Goal: Communication & Community: Answer question/provide support

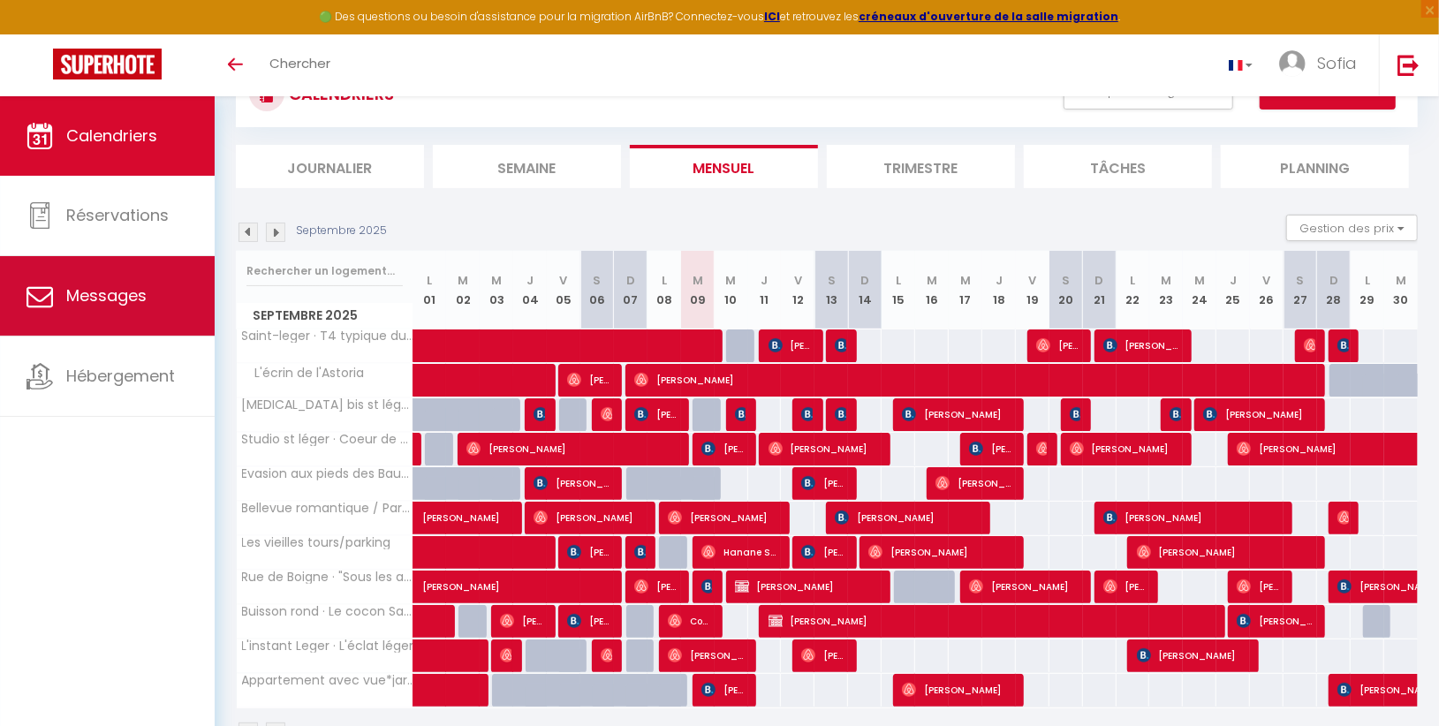
click at [127, 304] on span "Messages" at bounding box center [106, 295] width 80 height 22
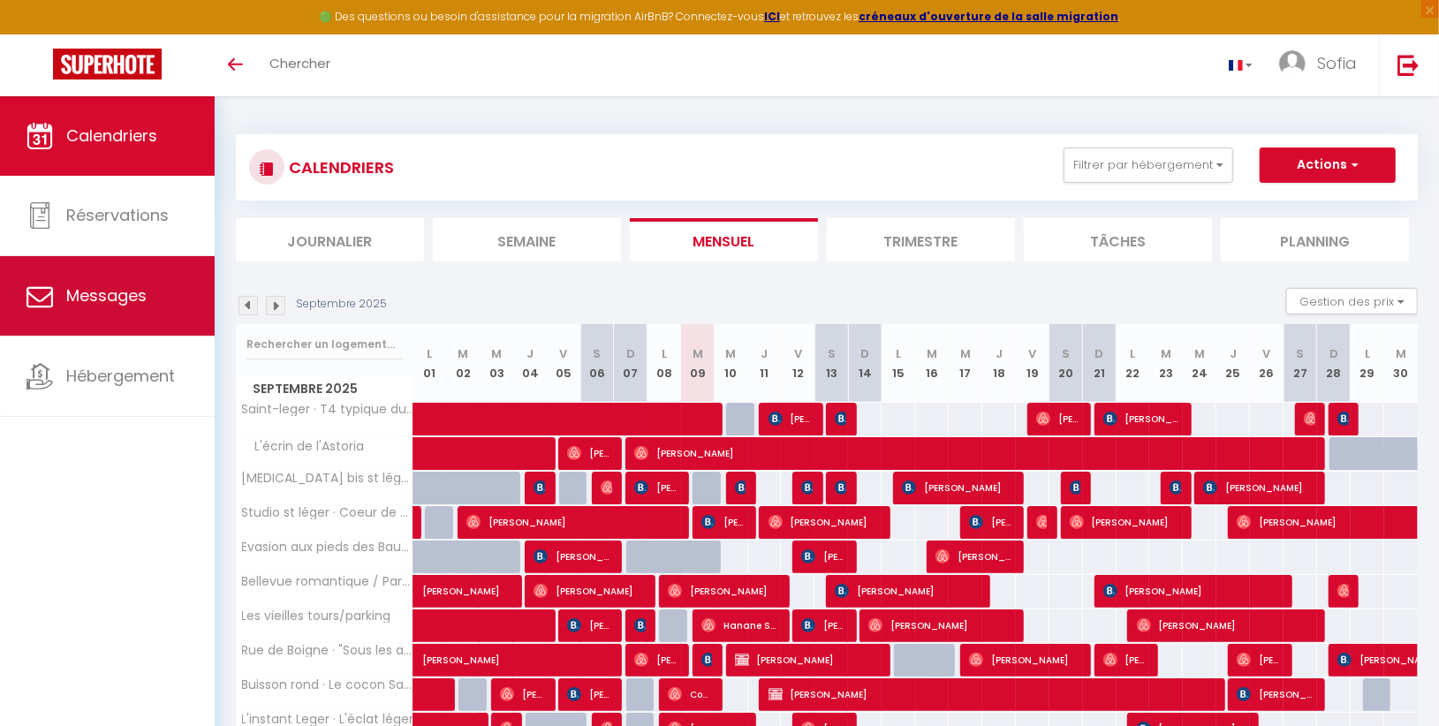
select select "message"
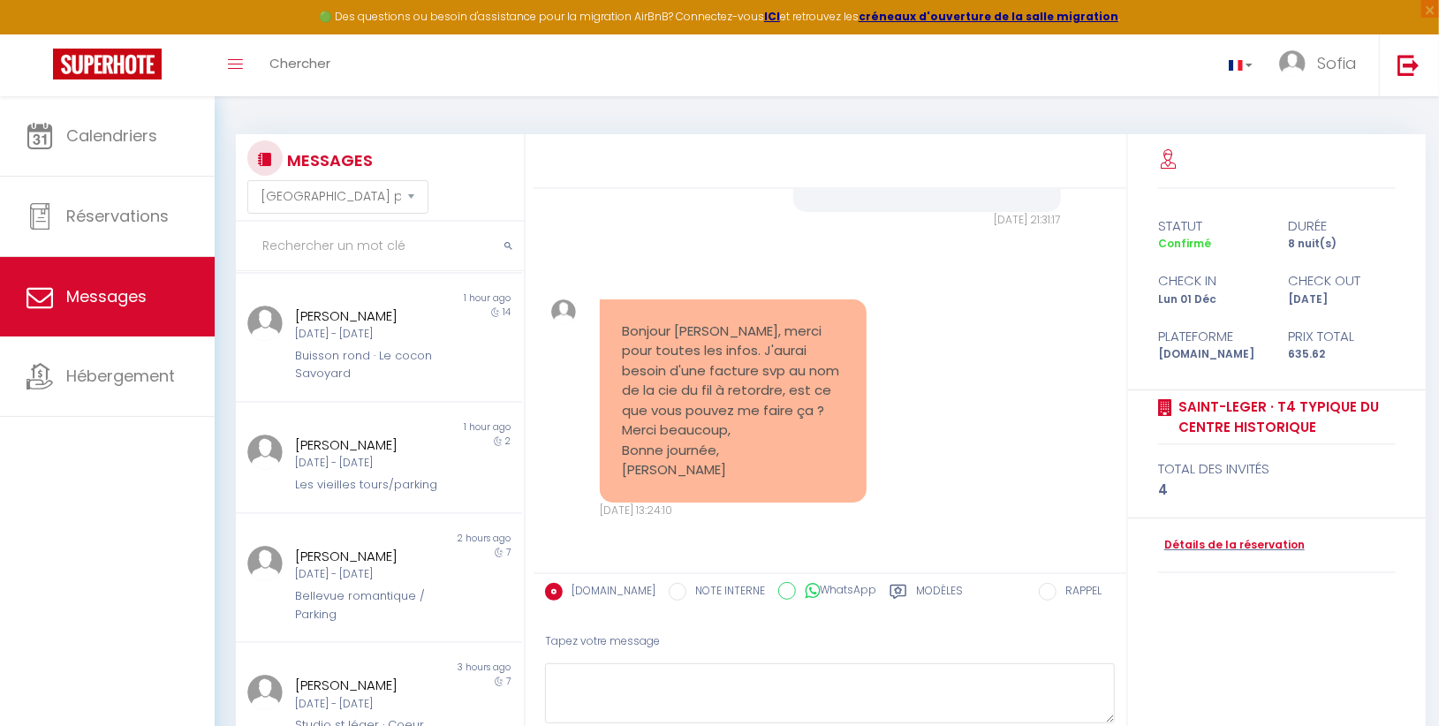
scroll to position [869, 0]
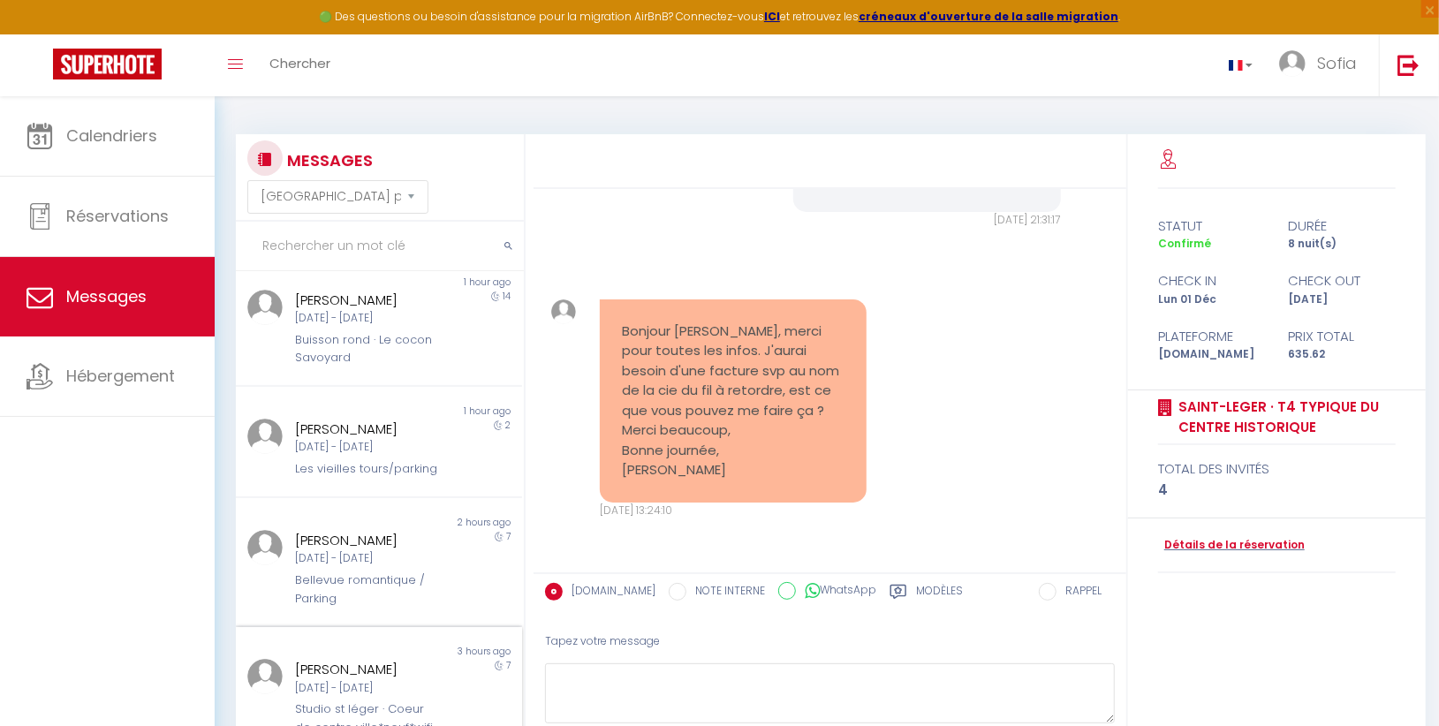
click at [389, 689] on div "Mar 02 Sep - Mar 09 Sep" at bounding box center [367, 688] width 144 height 17
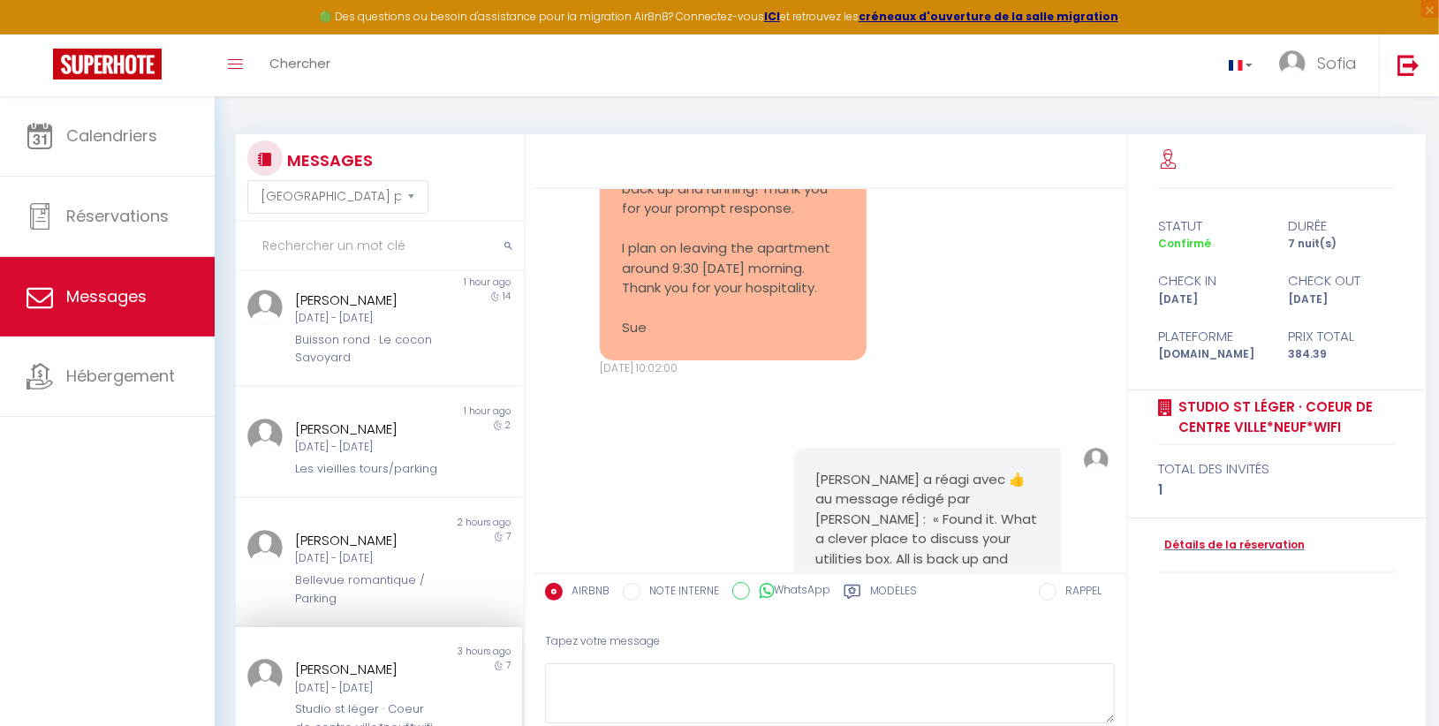
scroll to position [10187, 0]
